Goal: Information Seeking & Learning: Learn about a topic

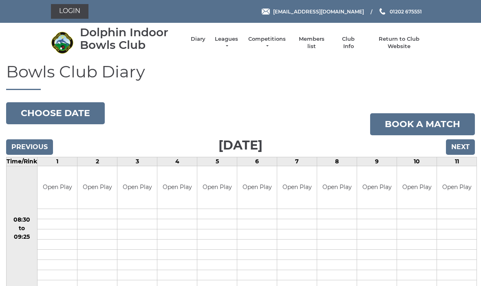
click at [222, 40] on link "Leagues" at bounding box center [227, 42] width 26 height 15
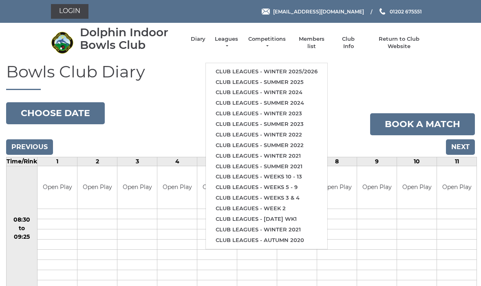
click at [287, 70] on link "Club leagues - Winter 2025/2026" at bounding box center [267, 71] width 122 height 11
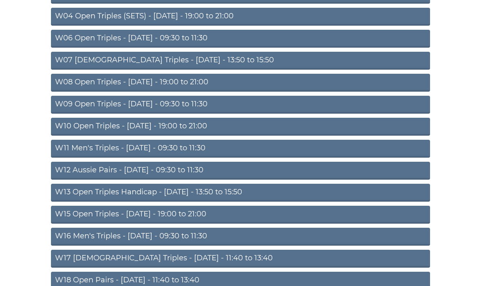
scroll to position [227, 0]
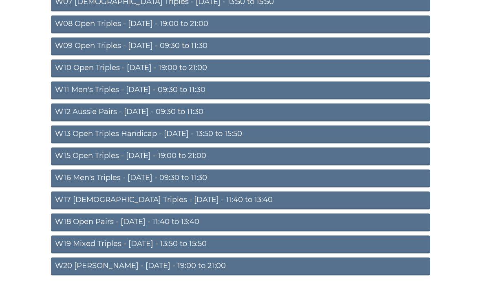
click at [178, 266] on link "W20 Aussie Pairs - Friday - 19:00 to 21:00" at bounding box center [240, 267] width 379 height 18
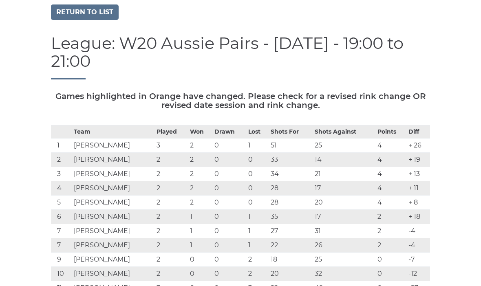
scroll to position [47, 0]
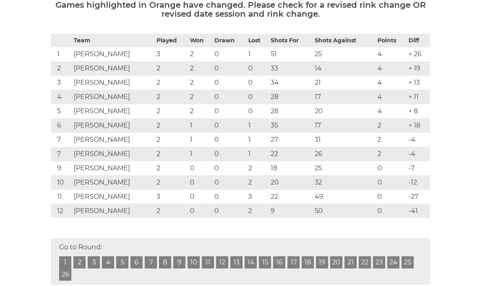
scroll to position [134, 0]
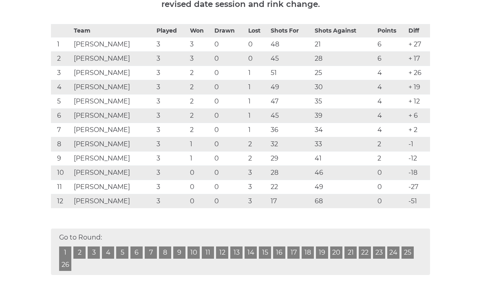
scroll to position [168, 0]
